Goal: Find specific page/section: Find specific page/section

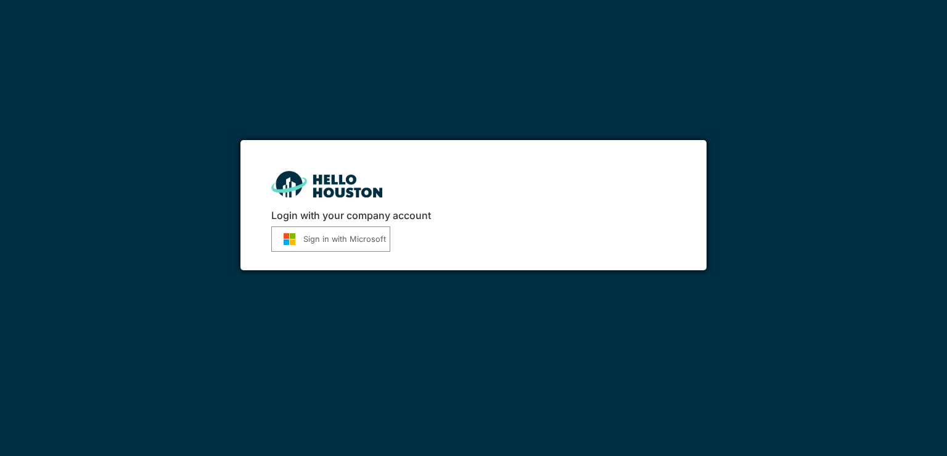
click at [329, 234] on button "Sign in with Microsoft" at bounding box center [330, 238] width 119 height 25
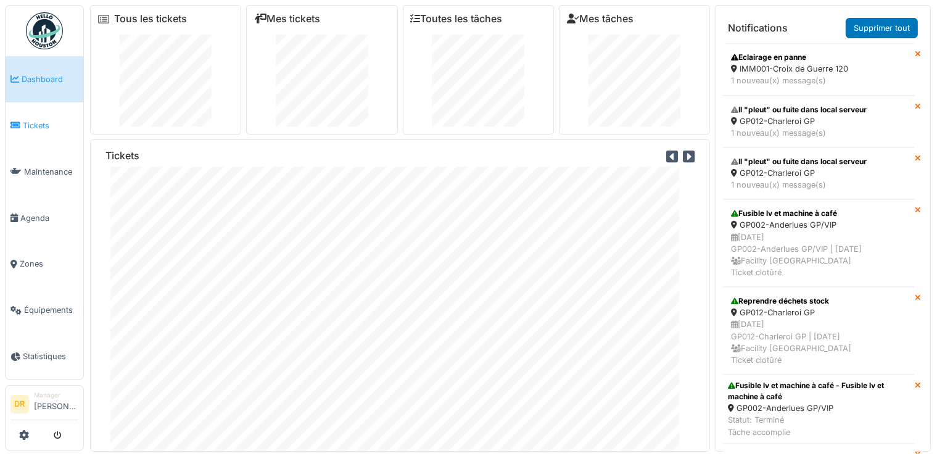
click at [24, 123] on span "Tickets" at bounding box center [50, 126] width 55 height 12
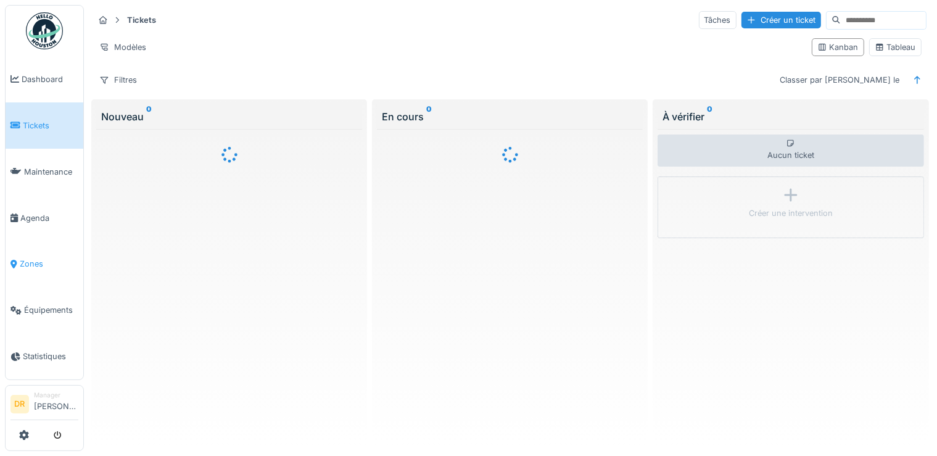
click at [33, 261] on span "Zones" at bounding box center [49, 264] width 59 height 12
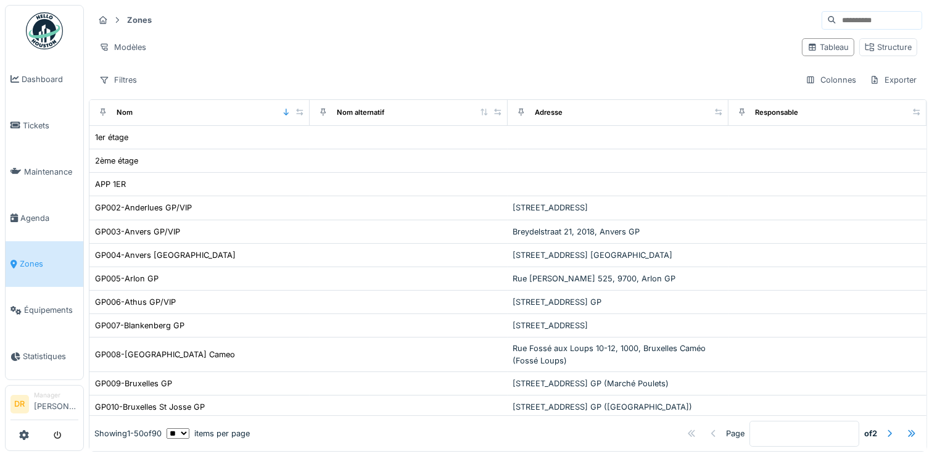
click at [836, 20] on input at bounding box center [878, 20] width 85 height 17
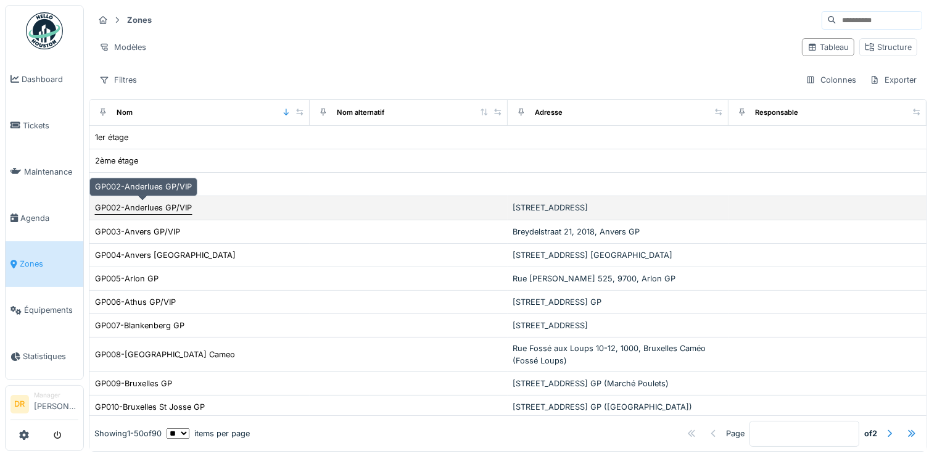
drag, startPoint x: 147, startPoint y: 204, endPoint x: 189, endPoint y: 208, distance: 42.8
click at [147, 203] on div "GP002-Anderlues GP/VIP" at bounding box center [143, 208] width 97 height 12
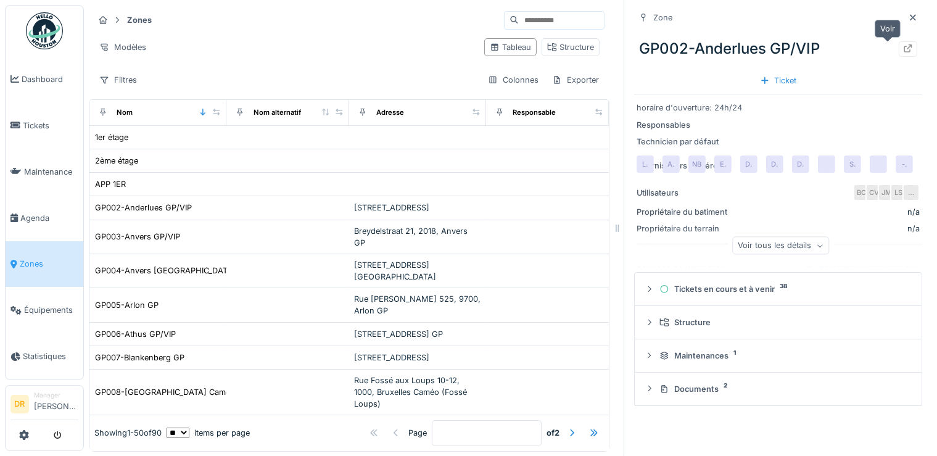
click at [903, 51] on icon at bounding box center [908, 48] width 10 height 8
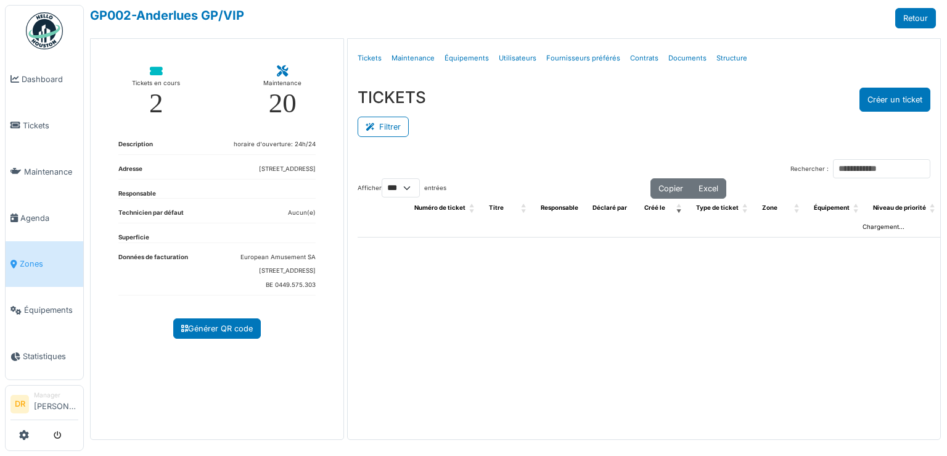
select select "***"
click at [386, 126] on button "Filtrer" at bounding box center [383, 127] width 51 height 20
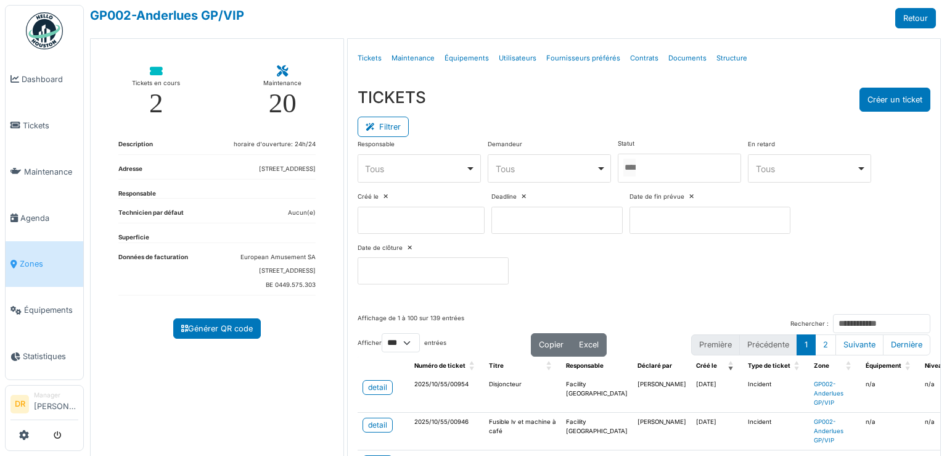
click at [635, 170] on input "Tous" at bounding box center [629, 167] width 12 height 18
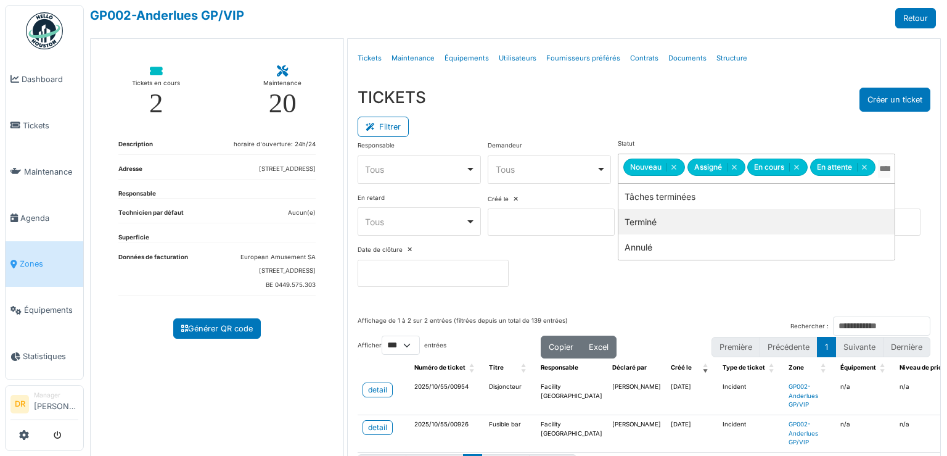
click at [538, 116] on div "Filtrer" at bounding box center [644, 126] width 573 height 28
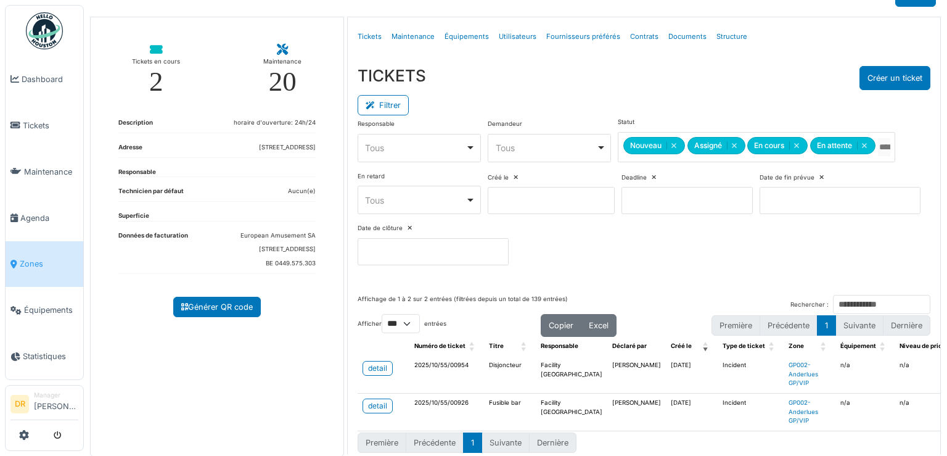
scroll to position [38, 0]
